Goal: Information Seeking & Learning: Learn about a topic

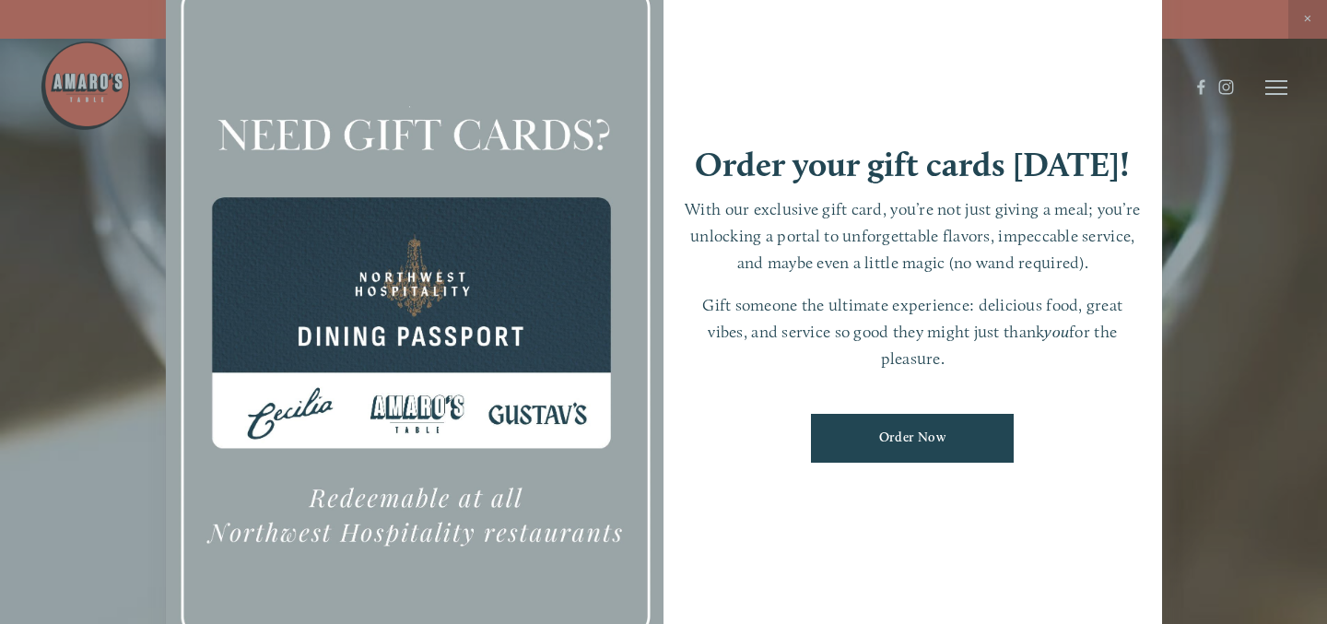
click at [107, 325] on div at bounding box center [663, 312] width 1327 height 624
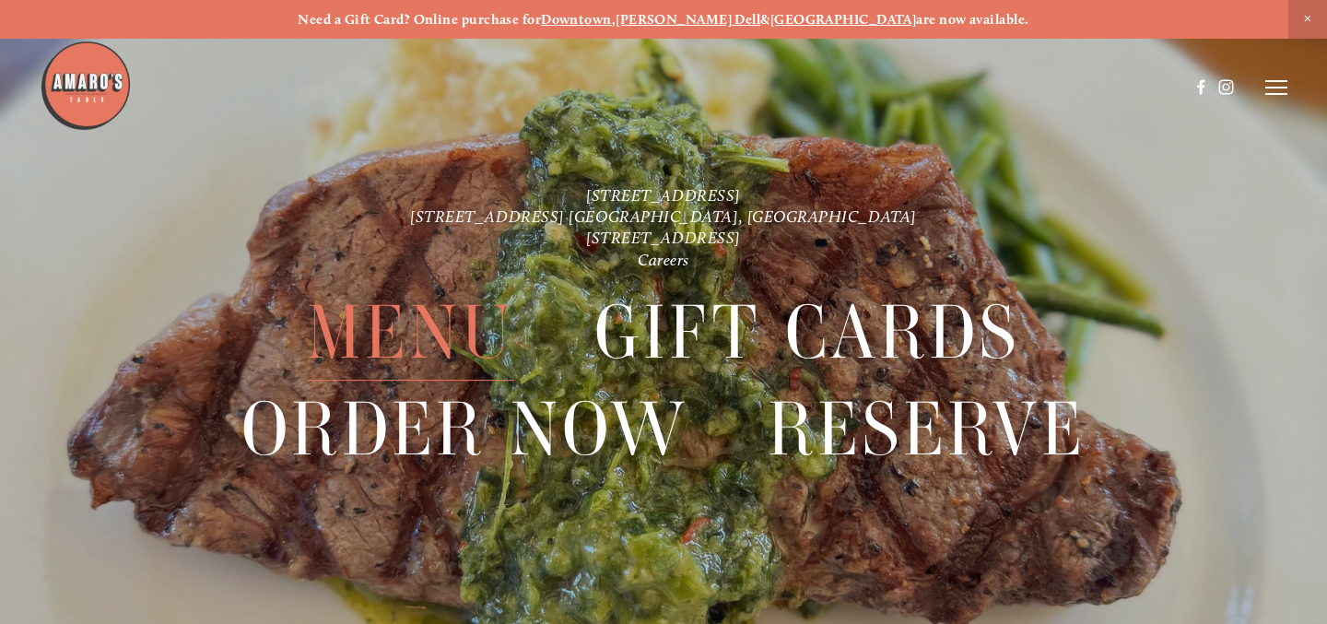
click at [442, 323] on span "Menu" at bounding box center [410, 333] width 207 height 96
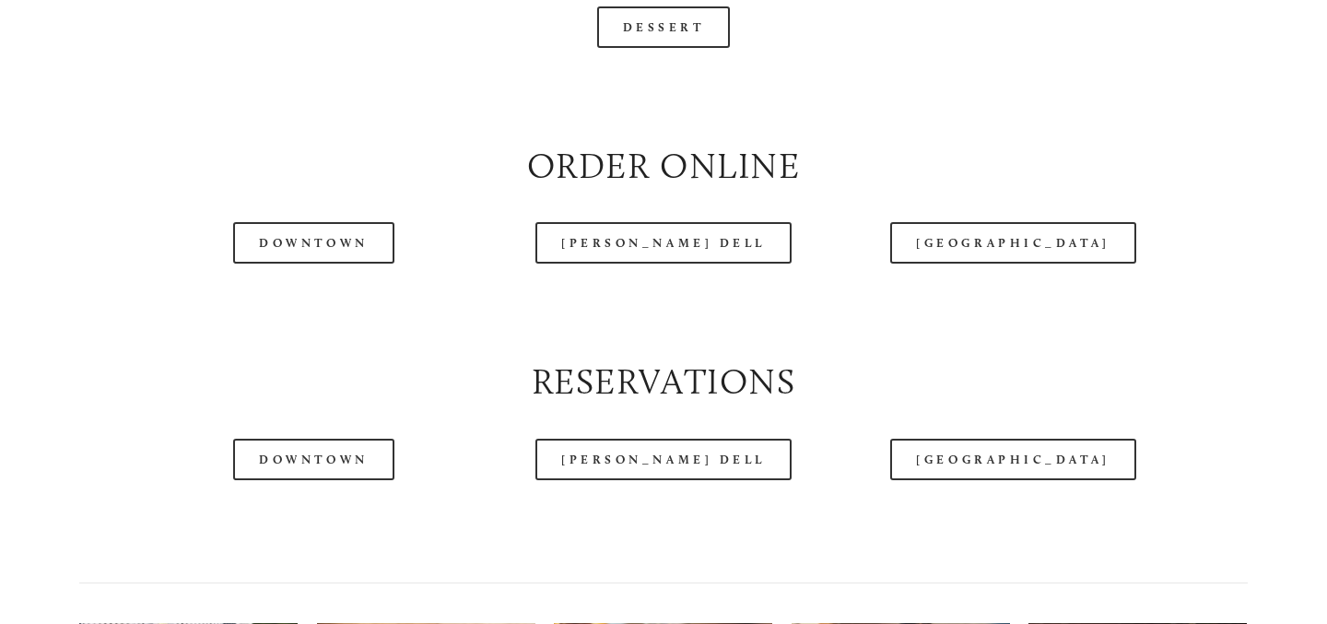
scroll to position [2083, 0]
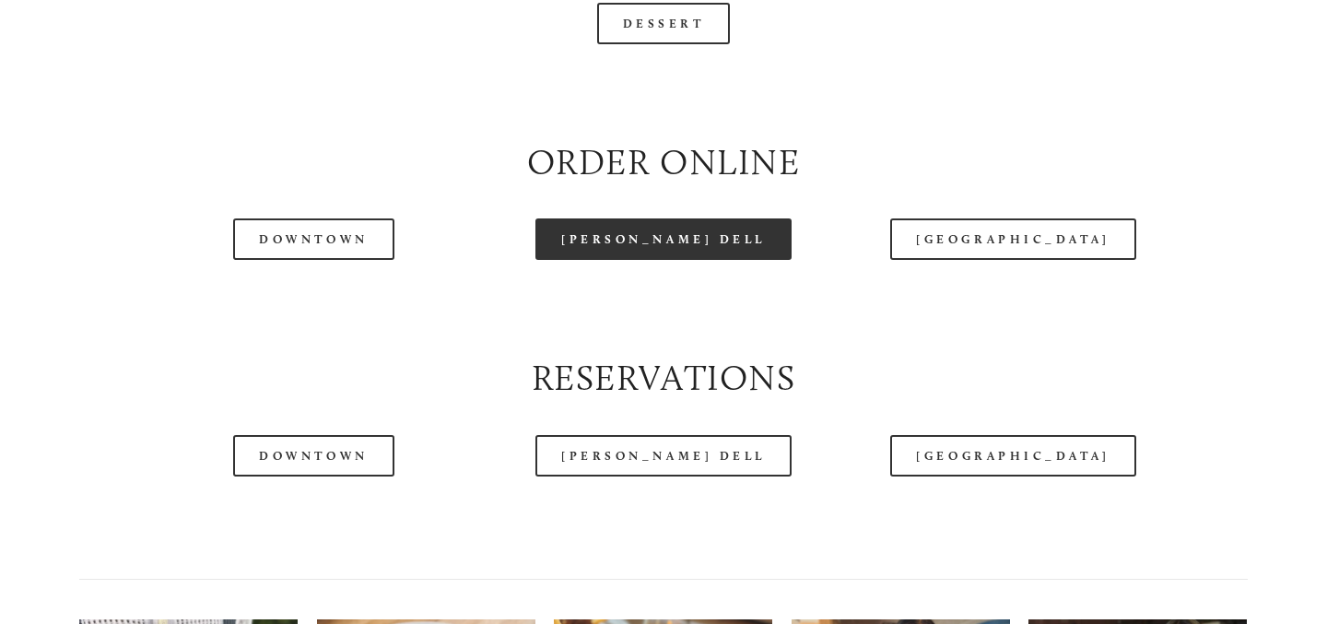
click at [654, 224] on link "[PERSON_NAME] Dell" at bounding box center [664, 238] width 256 height 41
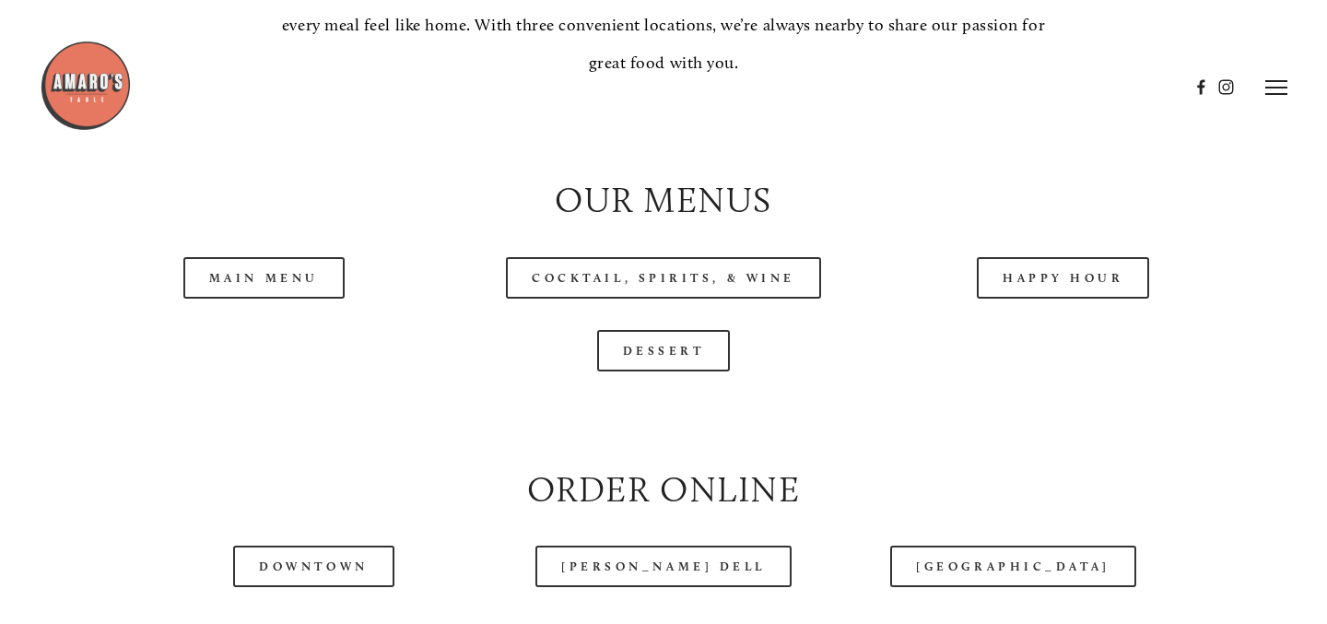
scroll to position [1751, 0]
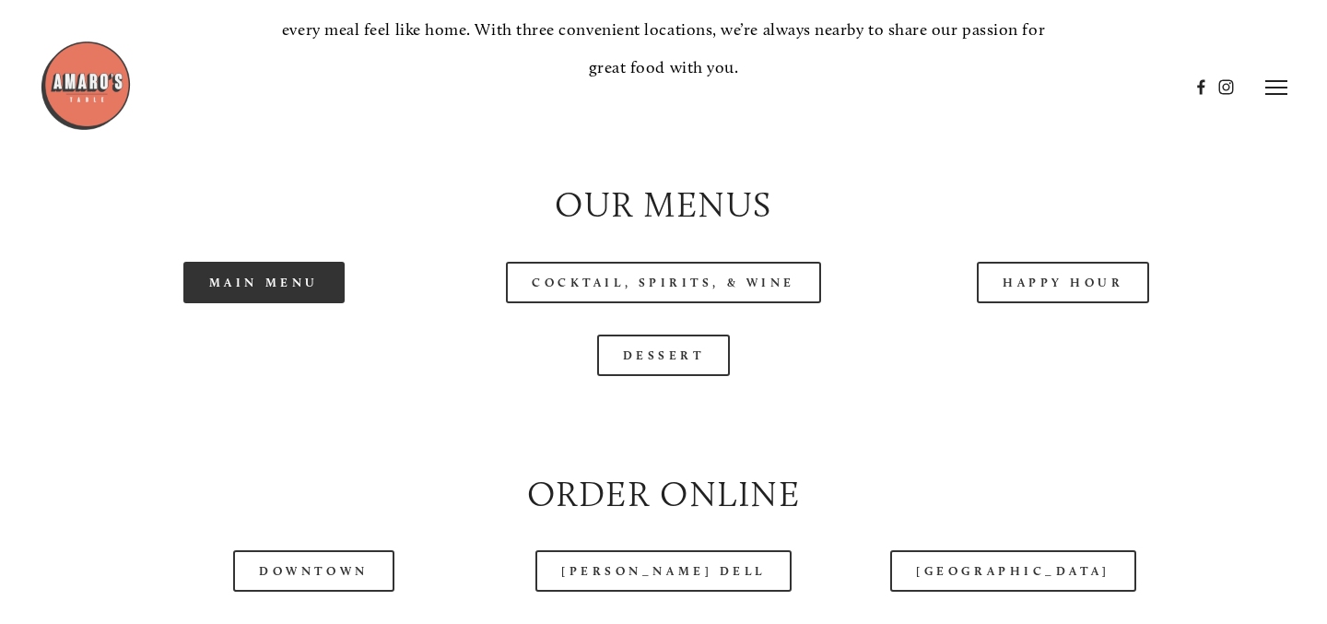
click at [297, 279] on link "Main Menu" at bounding box center [263, 282] width 161 height 41
